Goal: Task Accomplishment & Management: Manage account settings

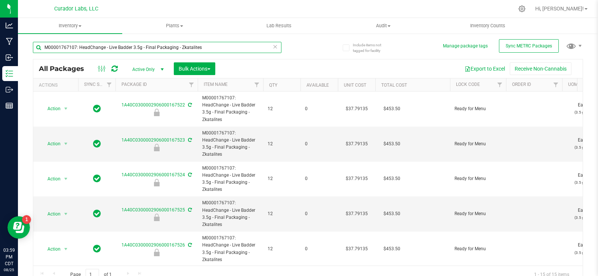
click at [217, 47] on input "M00001767107: HeadChange - Live Badder 3.5g - Final Packaging - Zkatalites" at bounding box center [157, 47] width 249 height 11
paste input "220502: SafeBet - Vape Cart 1g - Final Packaging - DayWrecker Cough"
type input "M00001220502: SafeBet - Vape Cart 1g - Final Packaging - DayWrecker Cough"
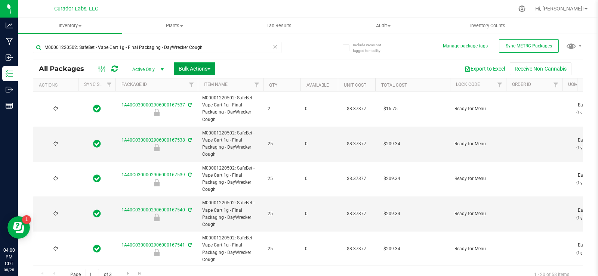
click at [198, 70] on span "Bulk Actions" at bounding box center [195, 69] width 32 height 6
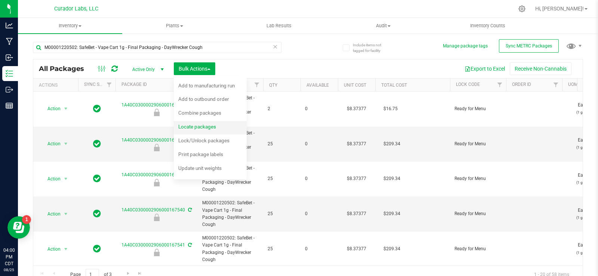
click at [209, 130] on div "Locate packages" at bounding box center [202, 128] width 48 height 12
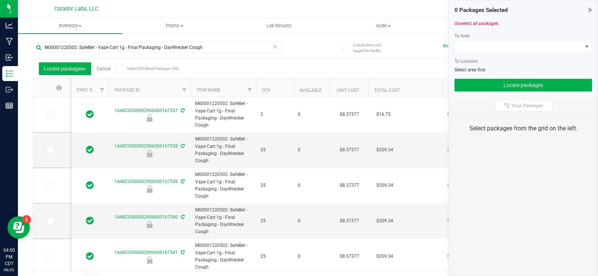
click at [124, 67] on span at bounding box center [119, 68] width 7 height 7
click at [0, 0] on input "Select All Filtered Packages (58)" at bounding box center [0, 0] width 0 height 0
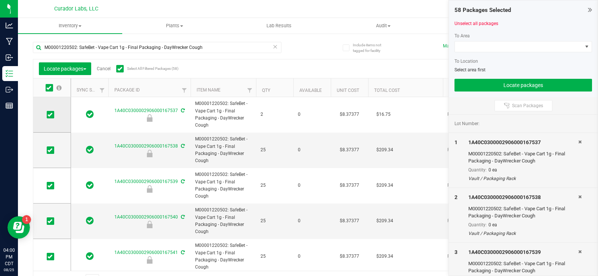
click at [50, 115] on icon at bounding box center [49, 115] width 5 height 0
click at [0, 0] on input "checkbox" at bounding box center [0, 0] width 0 height 0
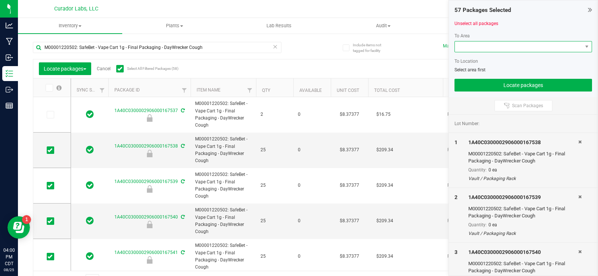
click at [475, 46] on span at bounding box center [519, 47] width 128 height 10
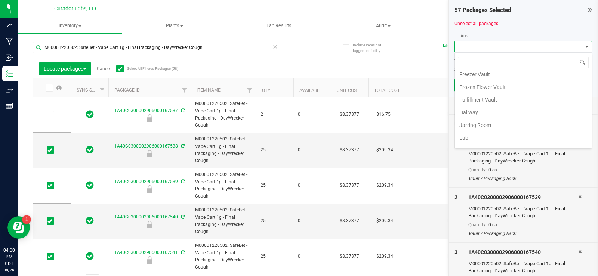
scroll to position [411, 0]
click at [507, 99] on li "Fulfillment Vault" at bounding box center [523, 99] width 137 height 13
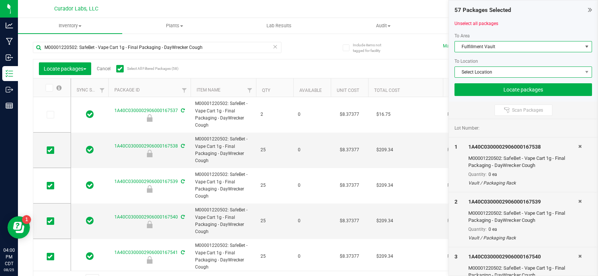
click at [487, 70] on span "Select Location" at bounding box center [519, 72] width 128 height 10
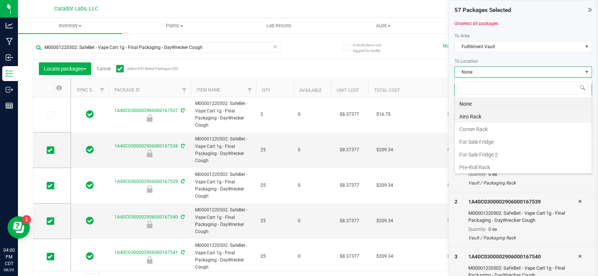
scroll to position [65, 0]
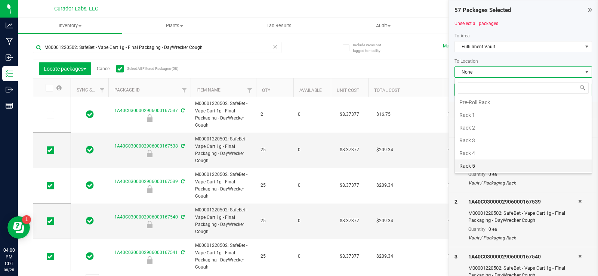
click at [501, 160] on li "Rack 5" at bounding box center [523, 166] width 137 height 13
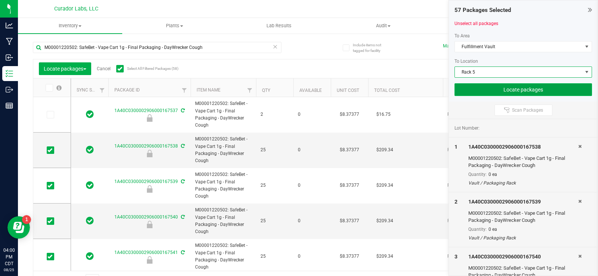
click at [473, 92] on button "Locate packages" at bounding box center [524, 89] width 138 height 13
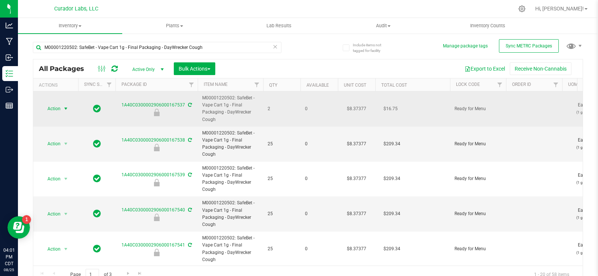
click at [63, 110] on span "select" at bounding box center [66, 109] width 6 height 6
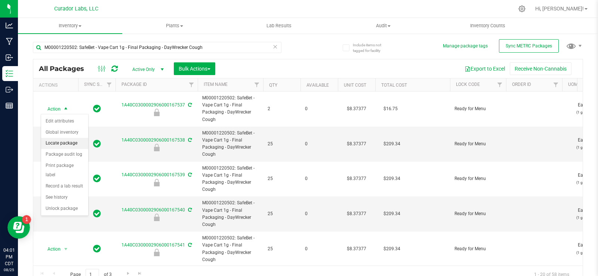
click at [62, 148] on li "Locate package" at bounding box center [64, 143] width 47 height 11
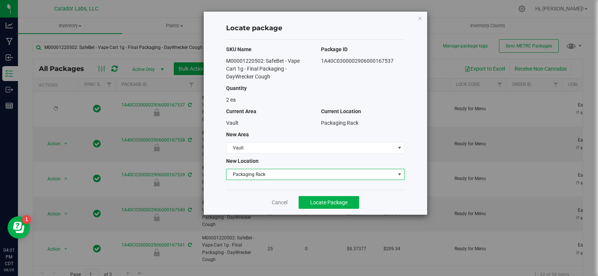
click at [268, 176] on span "Packaging Rack" at bounding box center [311, 174] width 169 height 10
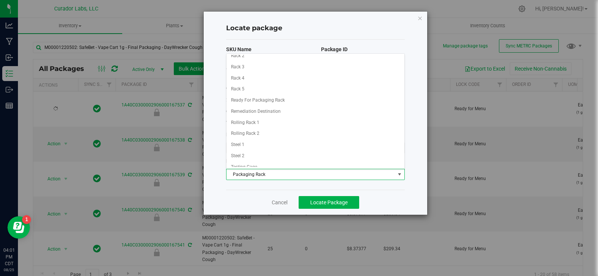
scroll to position [204, 0]
click at [245, 76] on li "Rack 5" at bounding box center [316, 78] width 178 height 11
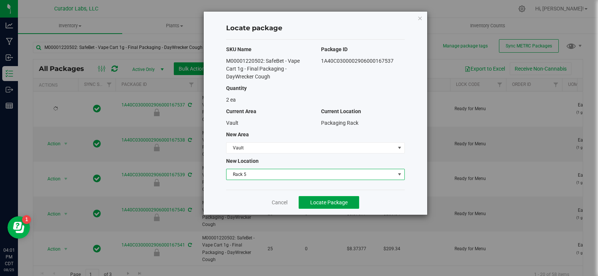
click at [329, 201] on span "Locate Package" at bounding box center [328, 203] width 37 height 6
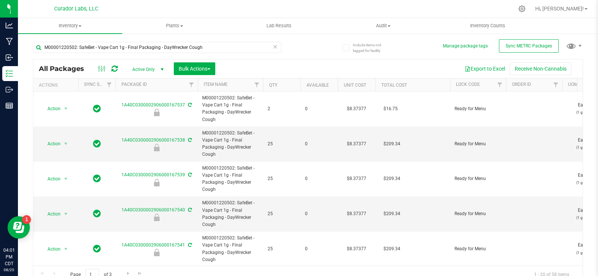
type input "[DATE]"
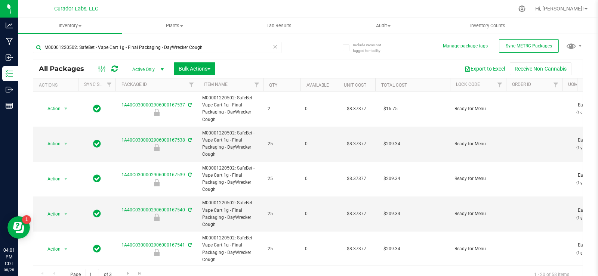
type input "[DATE]"
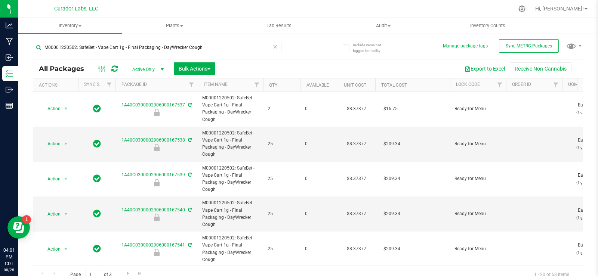
type input "[DATE]"
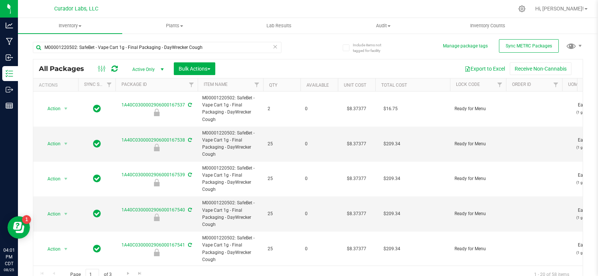
type input "[DATE]"
